Goal: Information Seeking & Learning: Learn about a topic

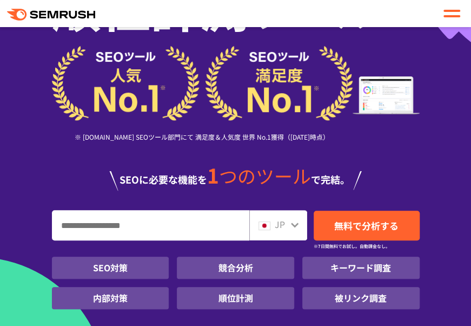
scroll to position [108, 0]
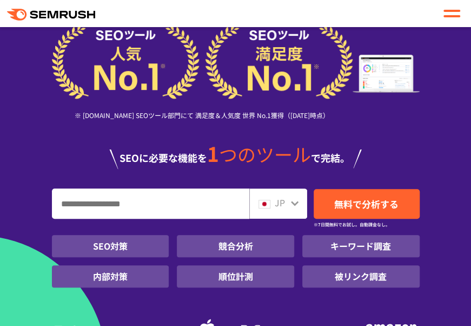
click at [75, 206] on input "URL、キーワードを入力してください" at bounding box center [150, 203] width 196 height 29
type input "*"
type input "****"
click at [267, 203] on img at bounding box center [265, 204] width 12 height 9
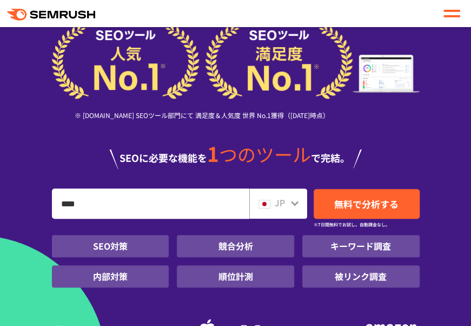
click at [267, 203] on img at bounding box center [265, 204] width 12 height 9
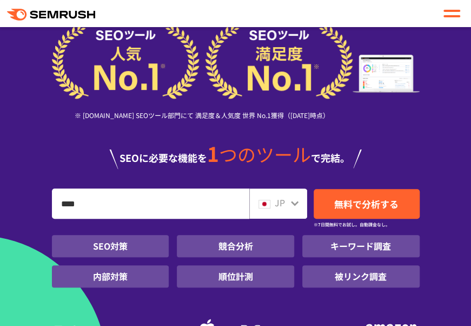
click at [267, 203] on img at bounding box center [265, 204] width 12 height 9
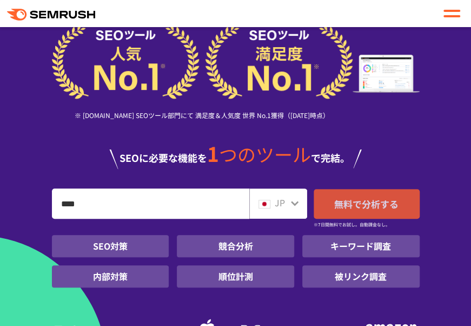
click at [339, 203] on span "無料で分析する" at bounding box center [366, 204] width 64 height 14
